Goal: Entertainment & Leisure: Consume media (video, audio)

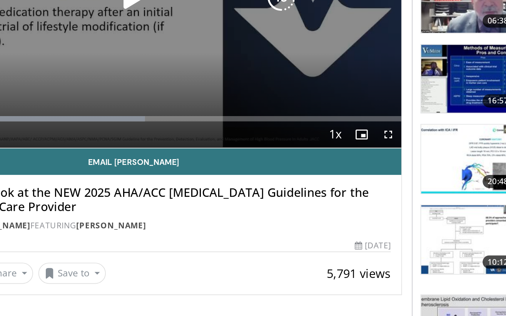
click at [121, 87] on div "50 seconds Tap to unmute" at bounding box center [171, 73] width 312 height 176
click at [117, 82] on div "50 seconds Tap to unmute" at bounding box center [171, 73] width 312 height 176
click at [125, 78] on div "Video Player" at bounding box center [170, 72] width 187 height 15
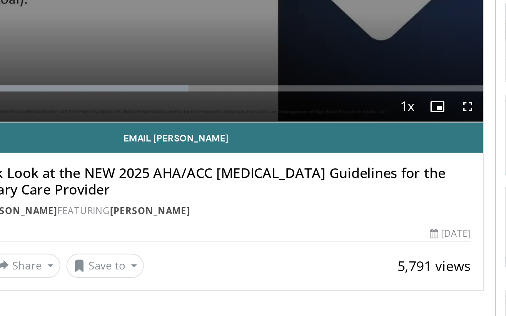
click at [160, 62] on icon "Video Player" at bounding box center [171, 73] width 22 height 22
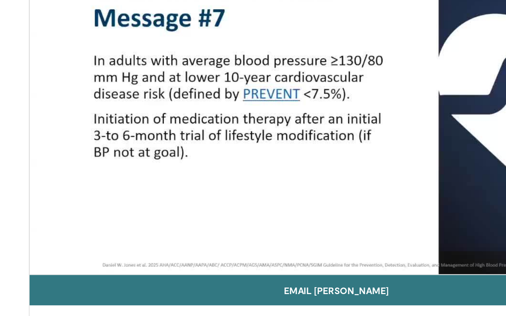
click at [71, 122] on div "10 seconds Tap to unmute" at bounding box center [171, 124] width 312 height 175
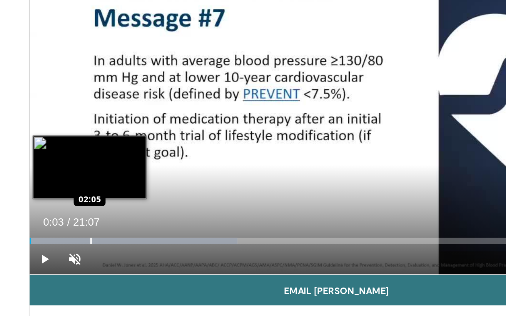
click at [75, 194] on div "Progress Bar" at bounding box center [68, 195] width 106 height 3
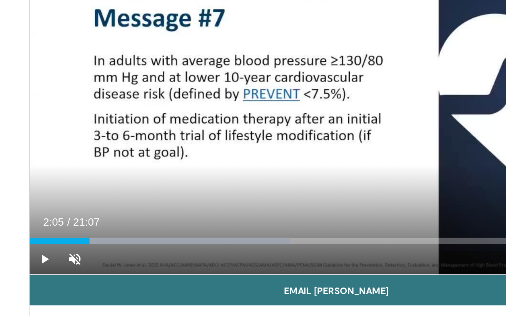
click at [23, 197] on span "Video Player" at bounding box center [22, 204] width 15 height 15
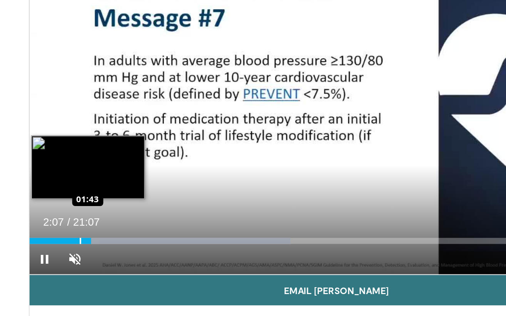
click at [65, 194] on div "Progress Bar" at bounding box center [81, 195] width 133 height 3
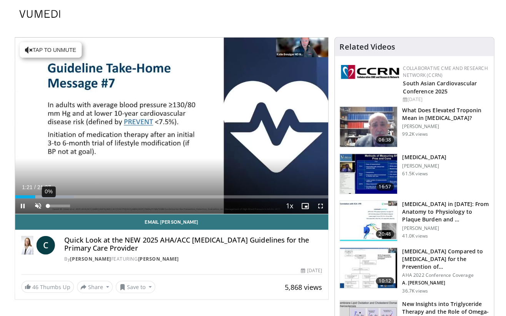
click at [48, 206] on div "Volume Level" at bounding box center [48, 204] width 0 height 3
click at [36, 207] on span "Video Player" at bounding box center [37, 204] width 15 height 15
click at [317, 205] on span "Video Player" at bounding box center [318, 204] width 15 height 15
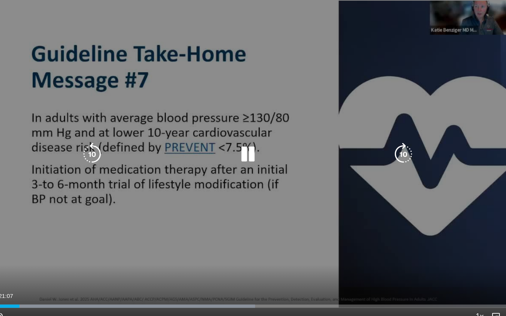
click at [242, 147] on icon "Video Player" at bounding box center [253, 158] width 22 height 22
